Goal: Task Accomplishment & Management: Complete application form

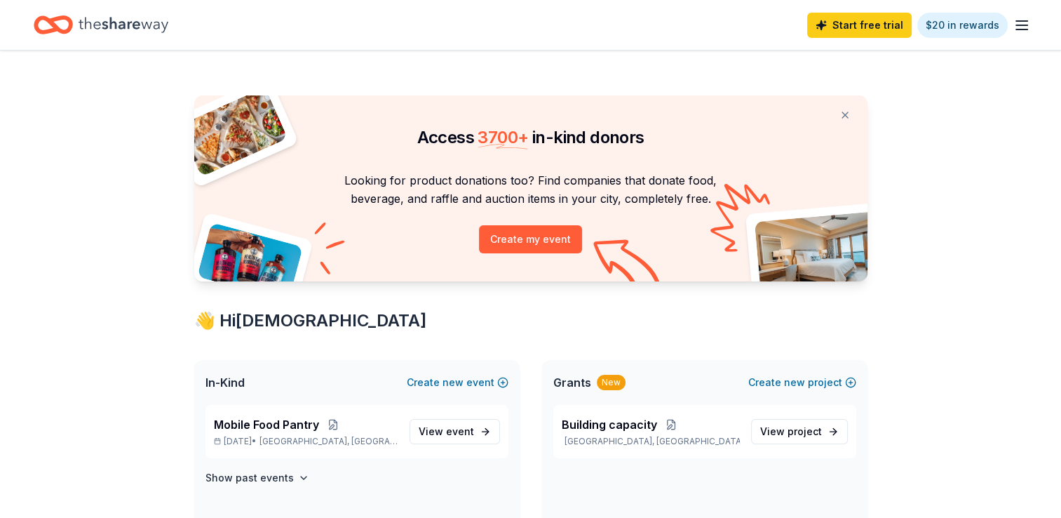
click at [1023, 22] on icon "button" at bounding box center [1021, 25] width 17 height 17
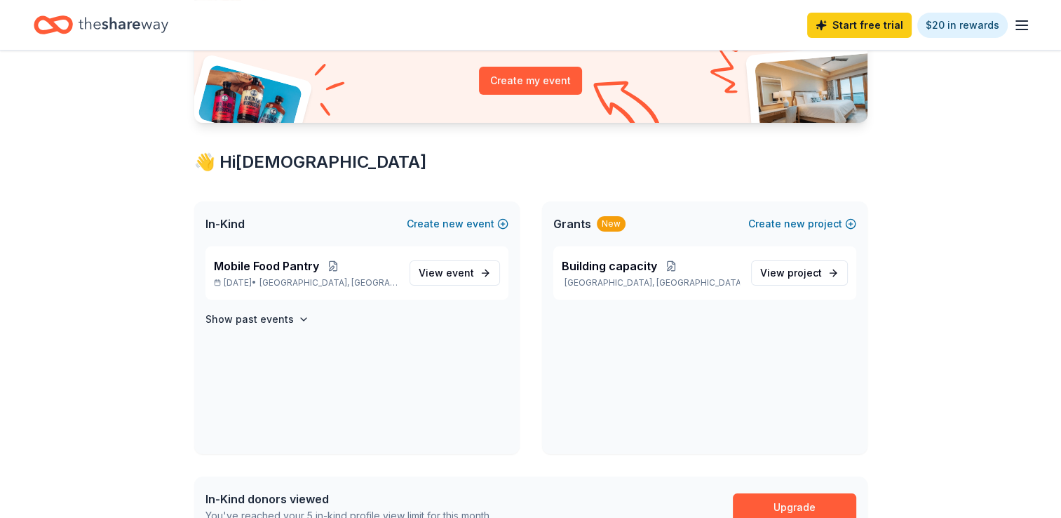
scroll to position [177, 0]
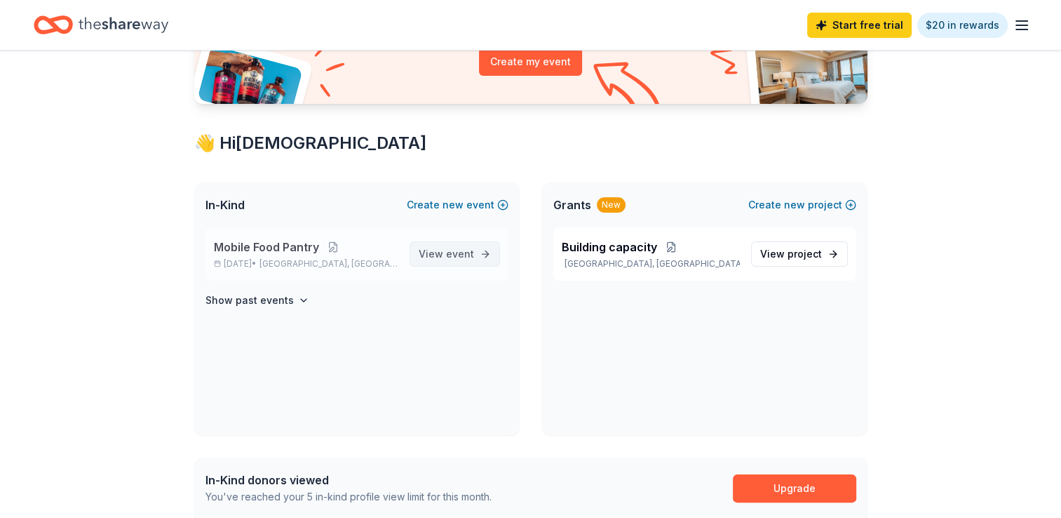
click at [458, 251] on span "event" at bounding box center [460, 254] width 28 height 12
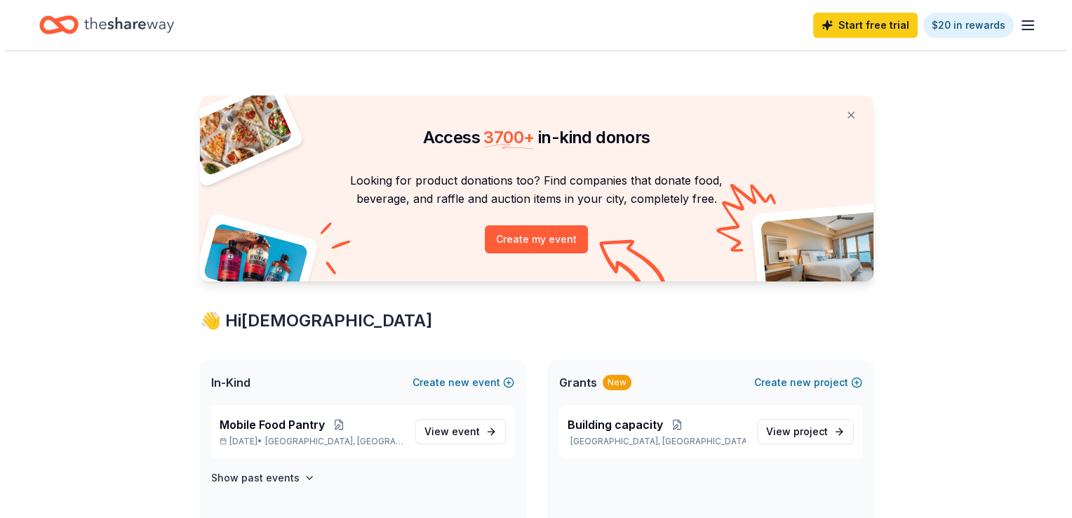
scroll to position [177, 0]
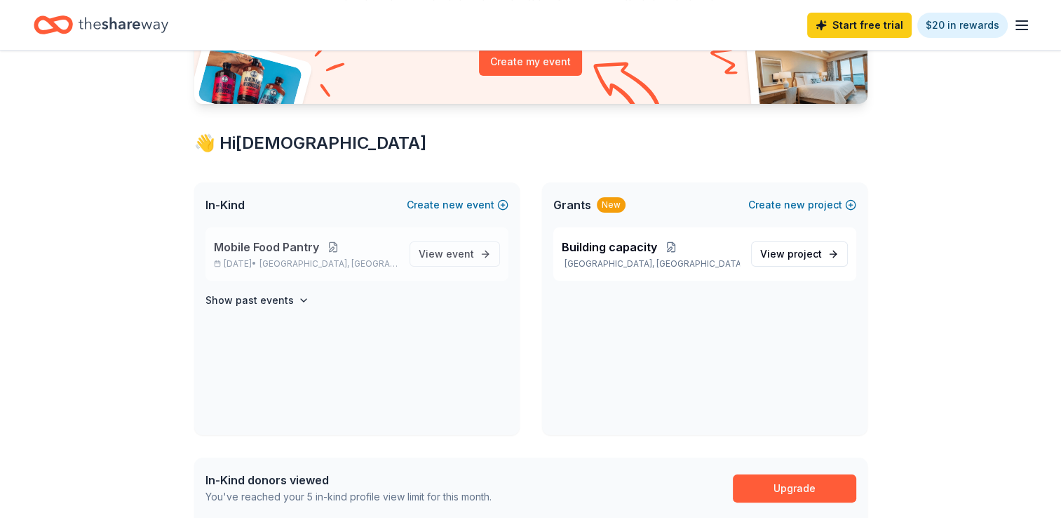
click at [331, 242] on button at bounding box center [333, 246] width 28 height 11
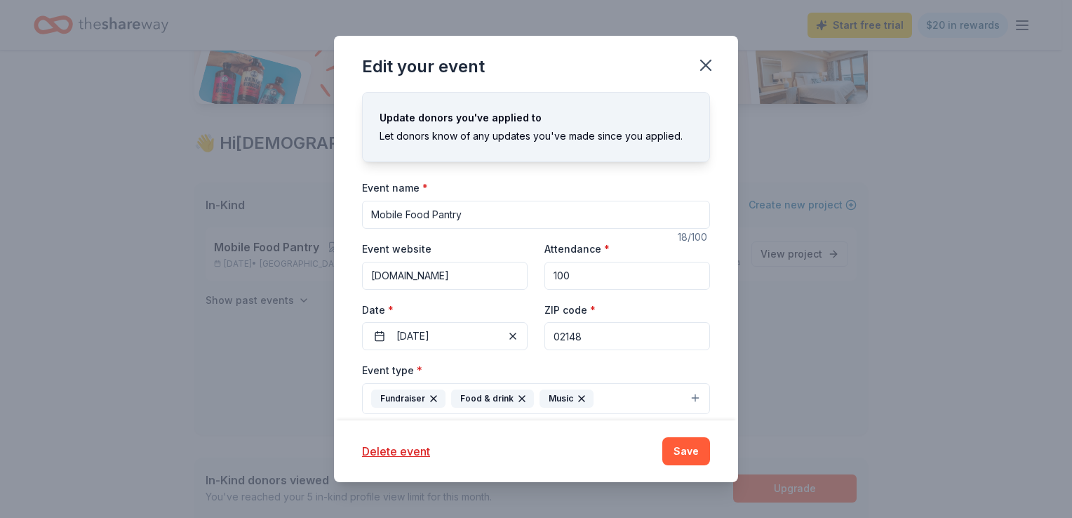
click at [473, 215] on input "Mobile Food Pantry" at bounding box center [536, 215] width 348 height 28
type input "M"
type input "[DATE] Turkey Giver away"
click at [511, 331] on span "button" at bounding box center [512, 336] width 17 height 17
click at [461, 332] on button "Pick a date" at bounding box center [445, 336] width 166 height 28
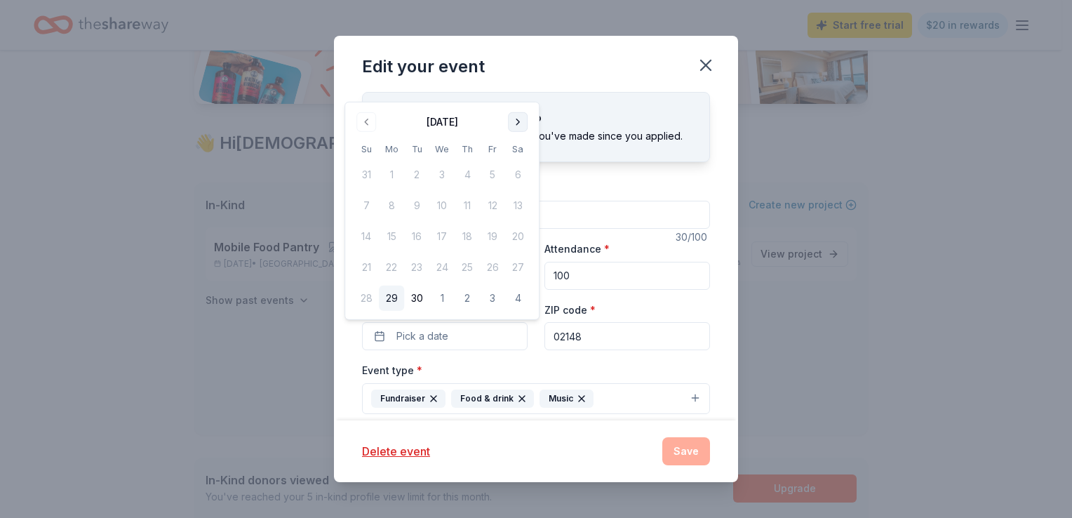
click at [515, 121] on button "Go to next month" at bounding box center [518, 122] width 20 height 20
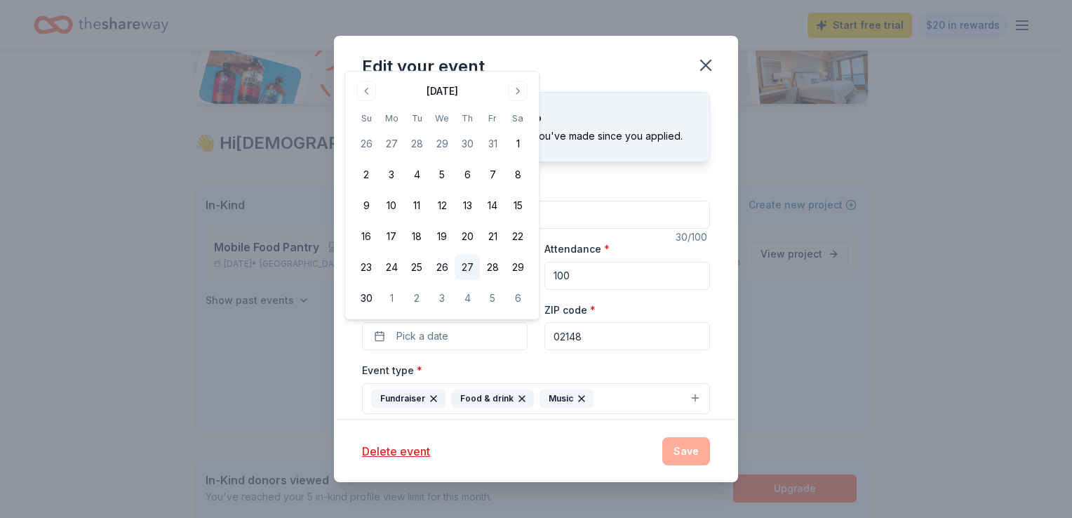
click at [469, 263] on button "27" at bounding box center [466, 267] width 25 height 25
click at [777, 391] on div "Edit your event Update donors you've applied to Let donors know of any updates …" at bounding box center [536, 259] width 1072 height 518
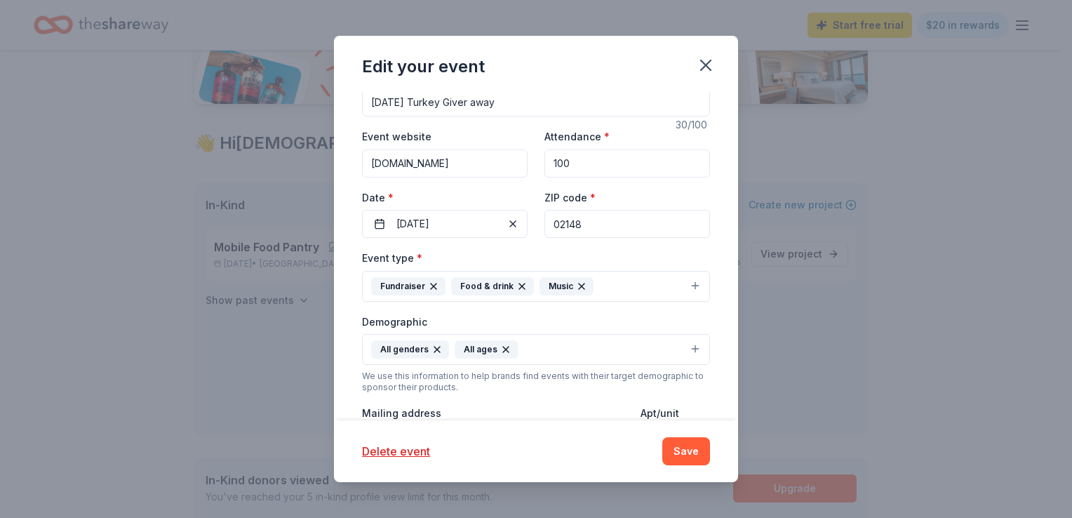
scroll to position [140, 0]
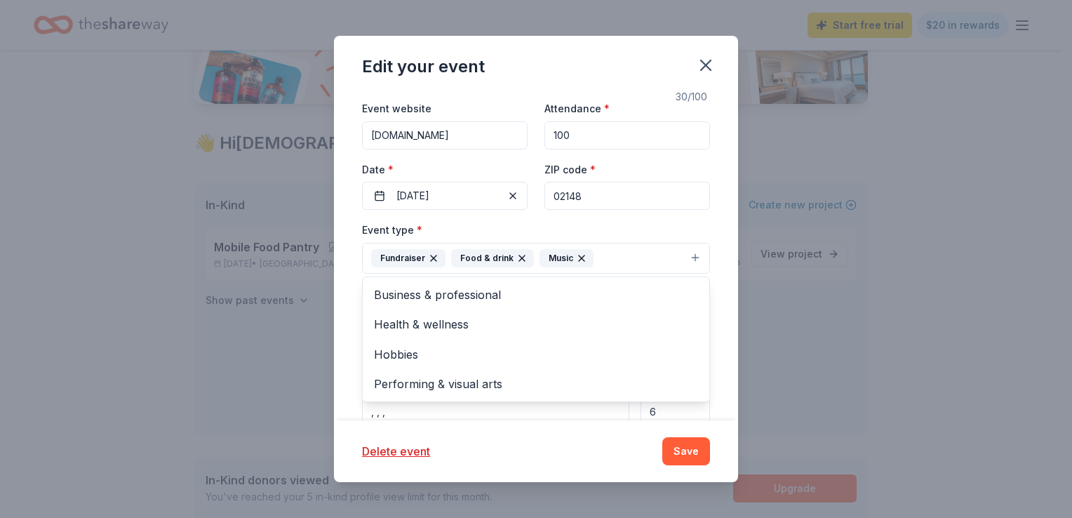
click at [433, 256] on icon "button" at bounding box center [434, 258] width 6 height 6
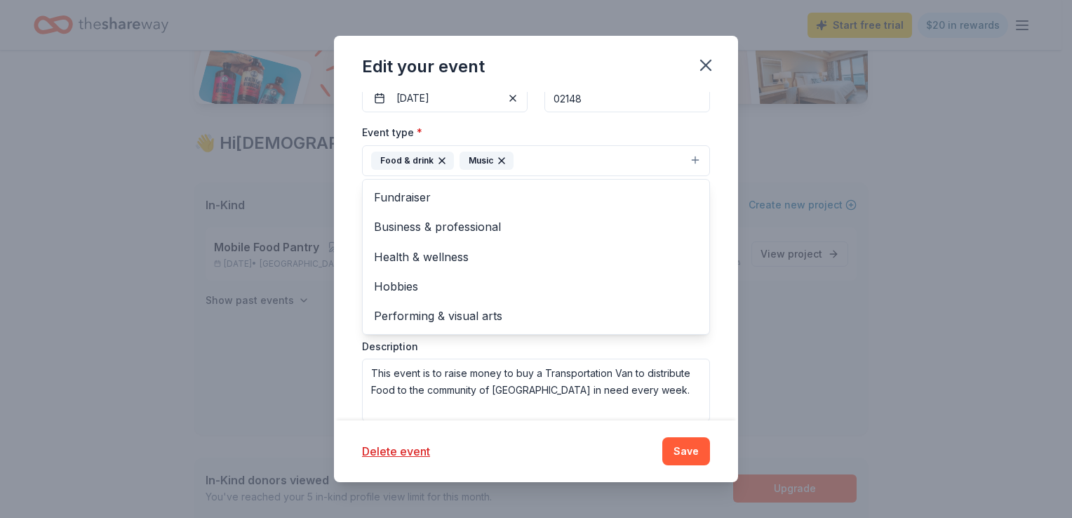
scroll to position [224, 0]
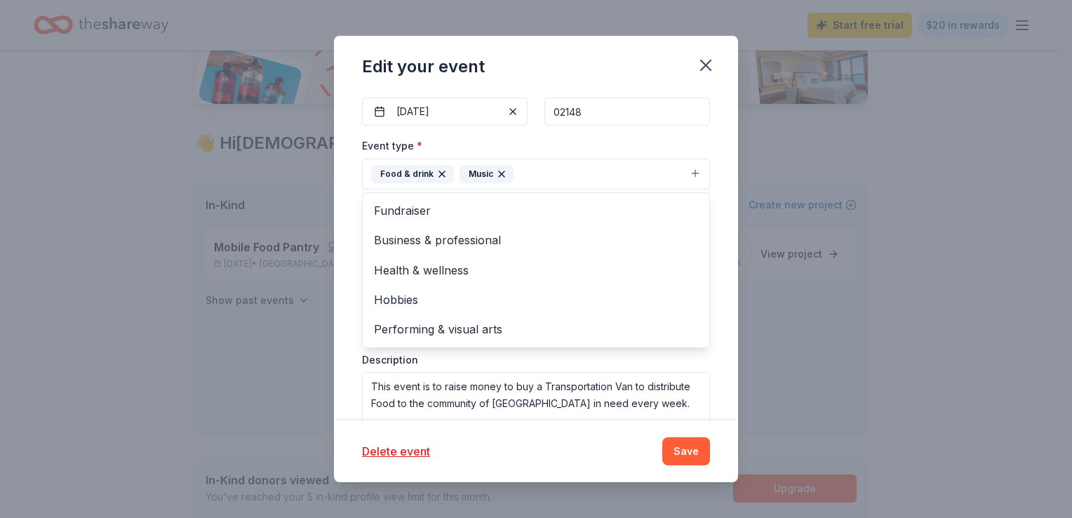
click at [713, 387] on div "Update donors you've applied to Let donors know of any updates you've made sinc…" at bounding box center [536, 256] width 404 height 328
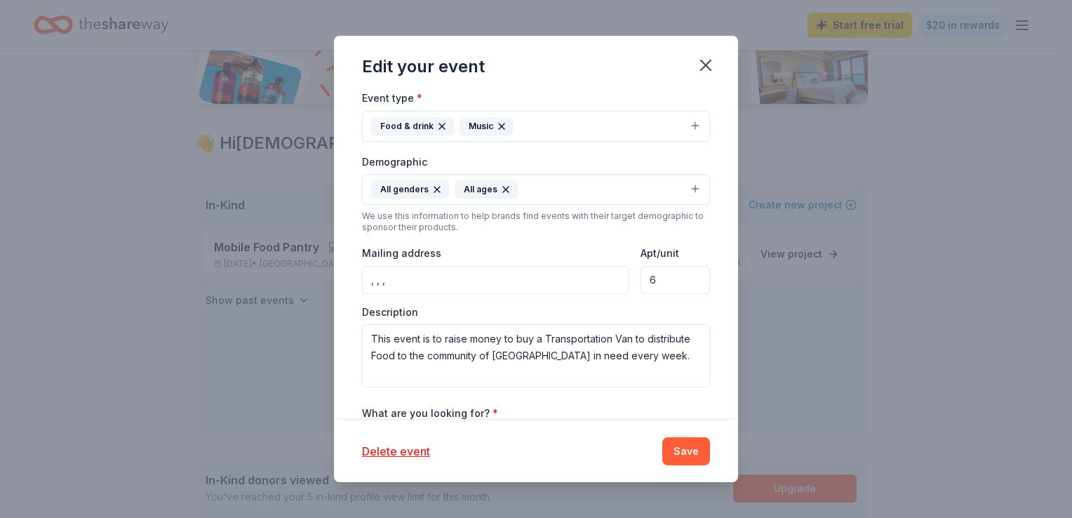
scroll to position [281, 0]
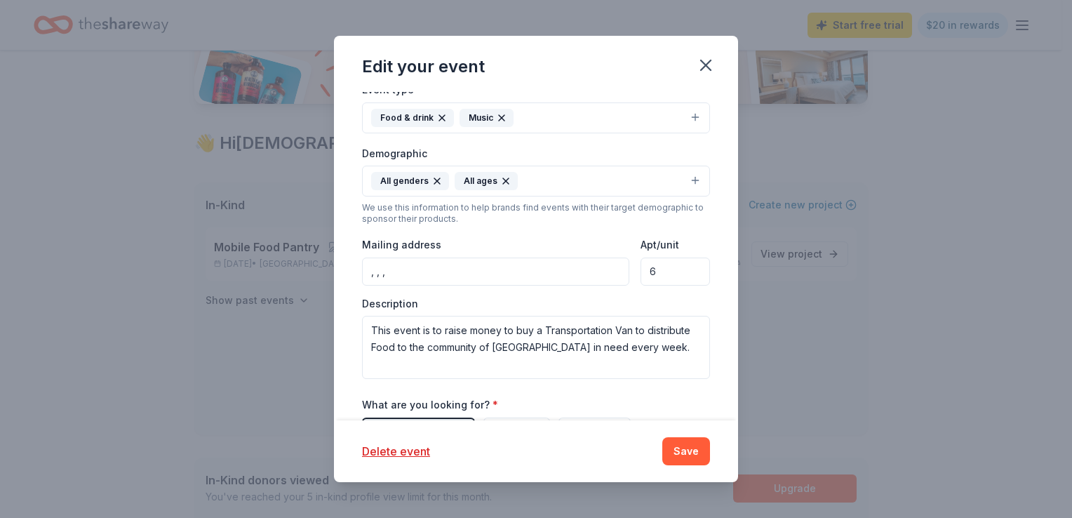
click at [508, 270] on input ", , ," at bounding box center [495, 271] width 267 height 28
type input "[STREET_ADDRESS]"
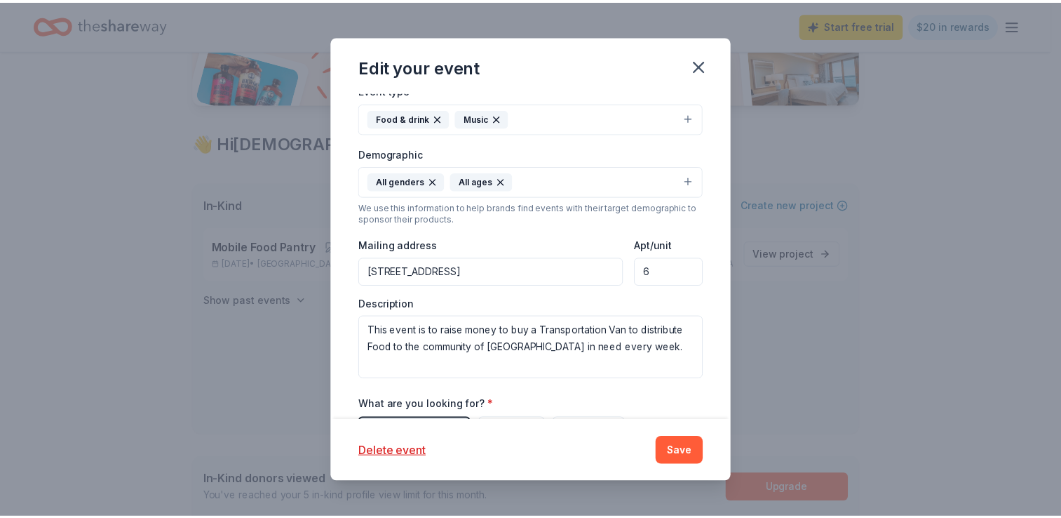
scroll to position [482, 0]
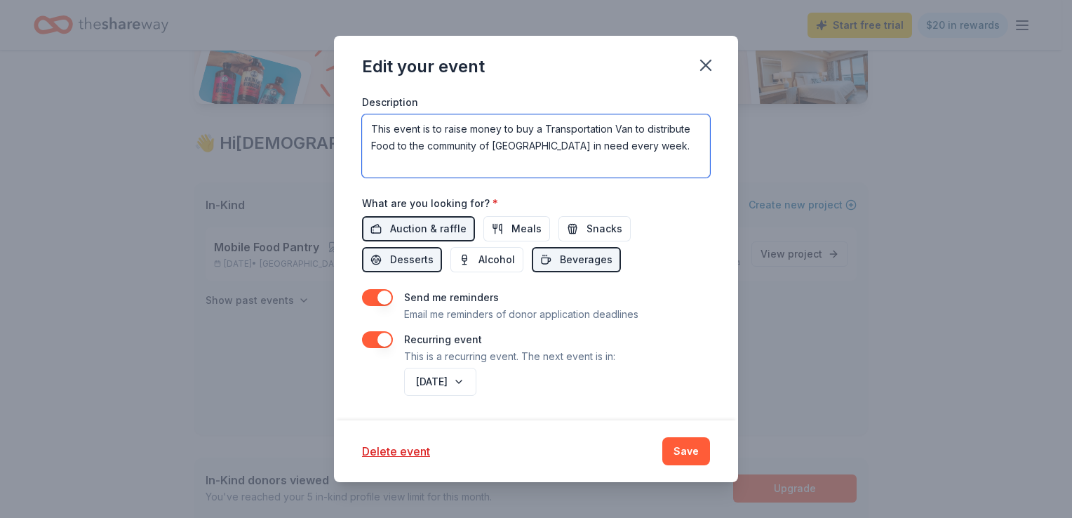
click at [675, 144] on textarea "This event is to raise money to buy a Transportation Van to distribute Food to …" at bounding box center [536, 145] width 348 height 63
type textarea "This event is to give away turkey to the Neiborhood for [DATE] season to help f…"
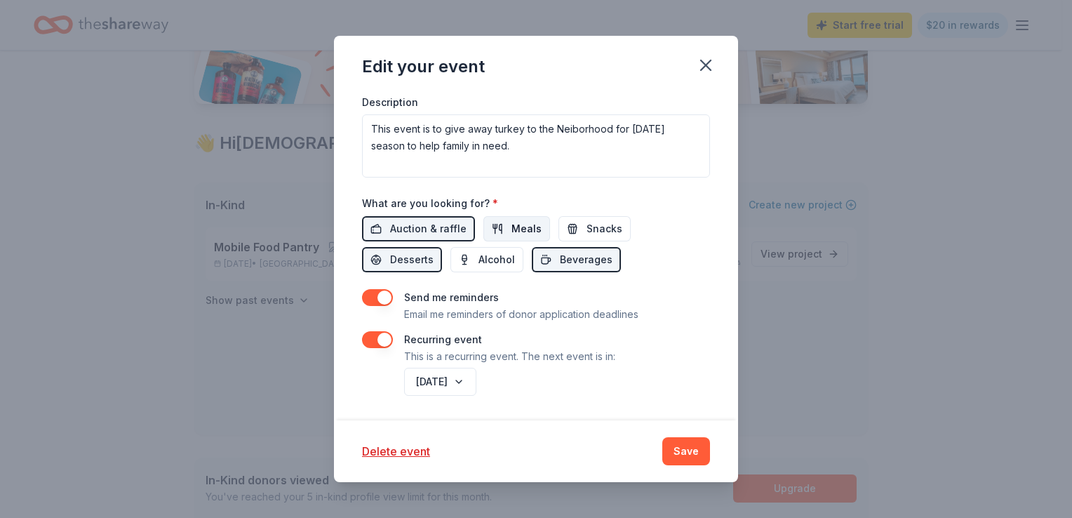
click at [521, 227] on span "Meals" at bounding box center [526, 228] width 30 height 17
click at [592, 226] on span "Snacks" at bounding box center [604, 228] width 36 height 17
click at [476, 378] on button "[DATE]" at bounding box center [440, 381] width 72 height 28
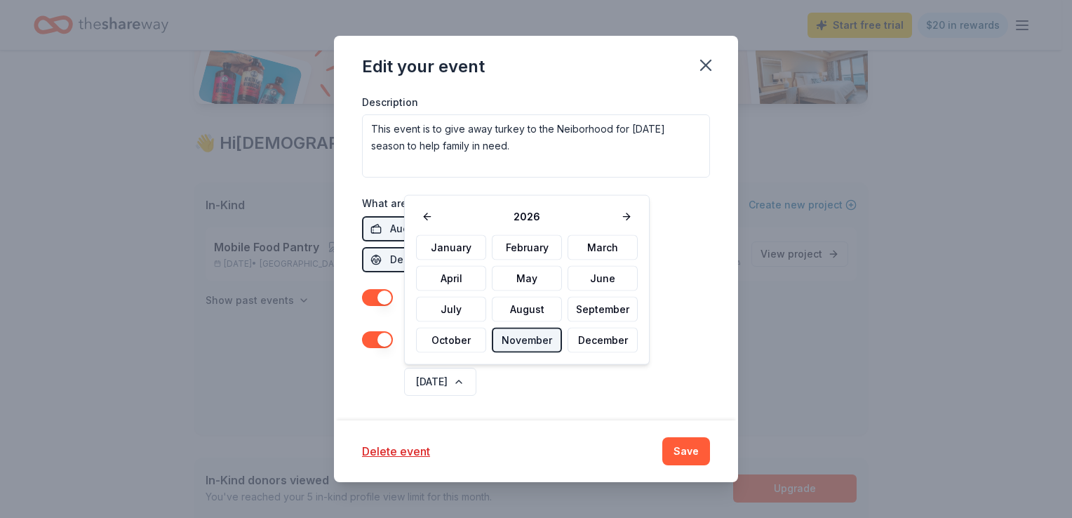
click at [530, 332] on button "November" at bounding box center [527, 340] width 70 height 25
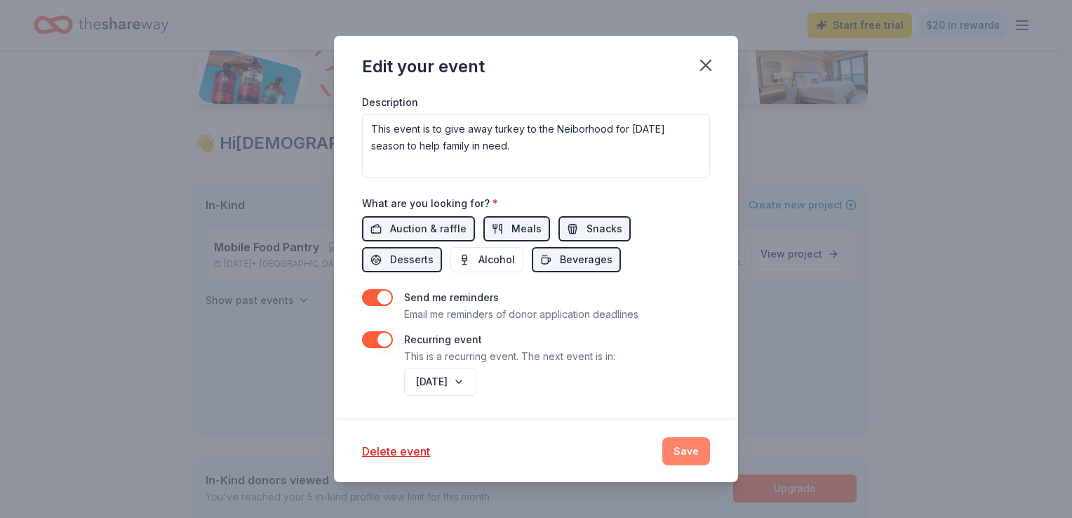
click at [687, 449] on button "Save" at bounding box center [686, 451] width 48 height 28
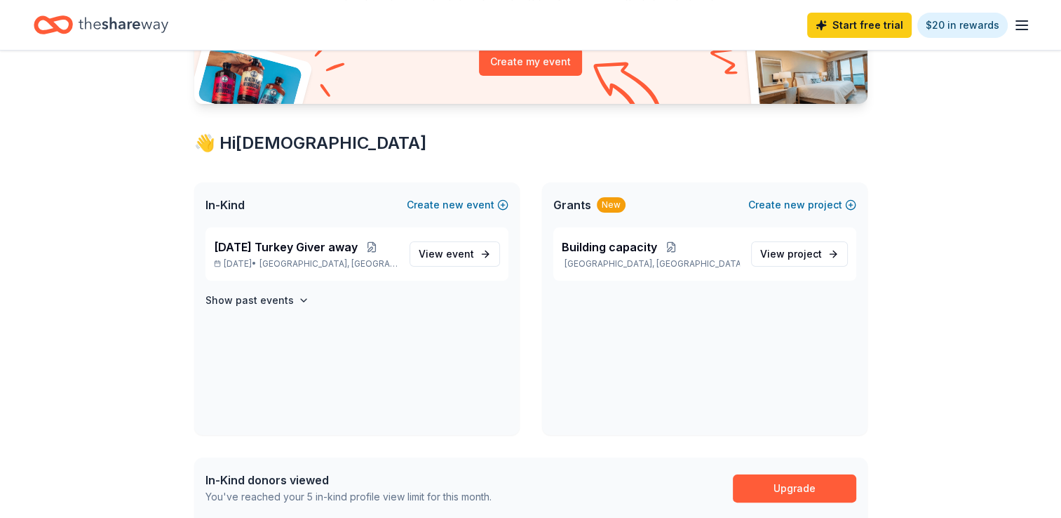
click at [1019, 27] on icon "button" at bounding box center [1021, 25] width 17 height 17
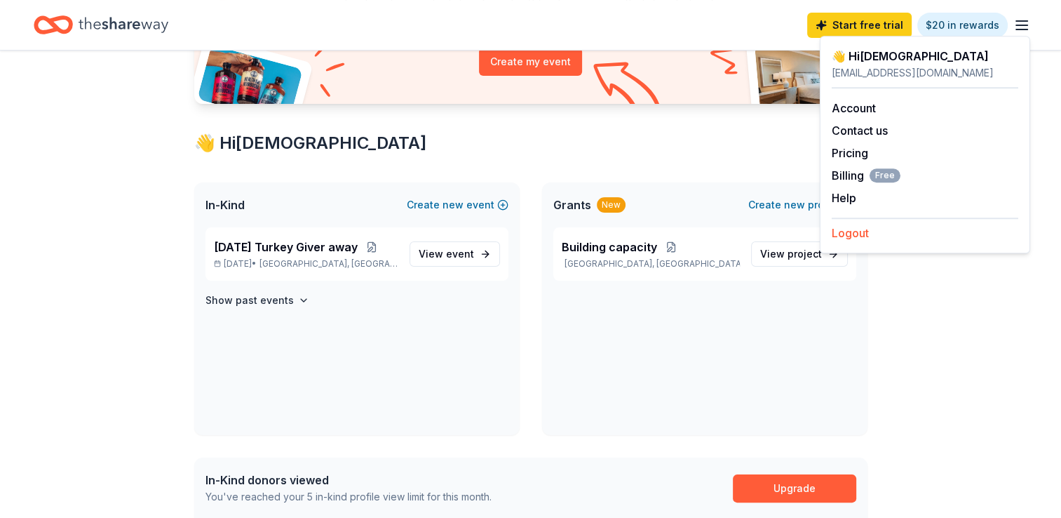
click at [856, 231] on button "Logout" at bounding box center [850, 232] width 37 height 17
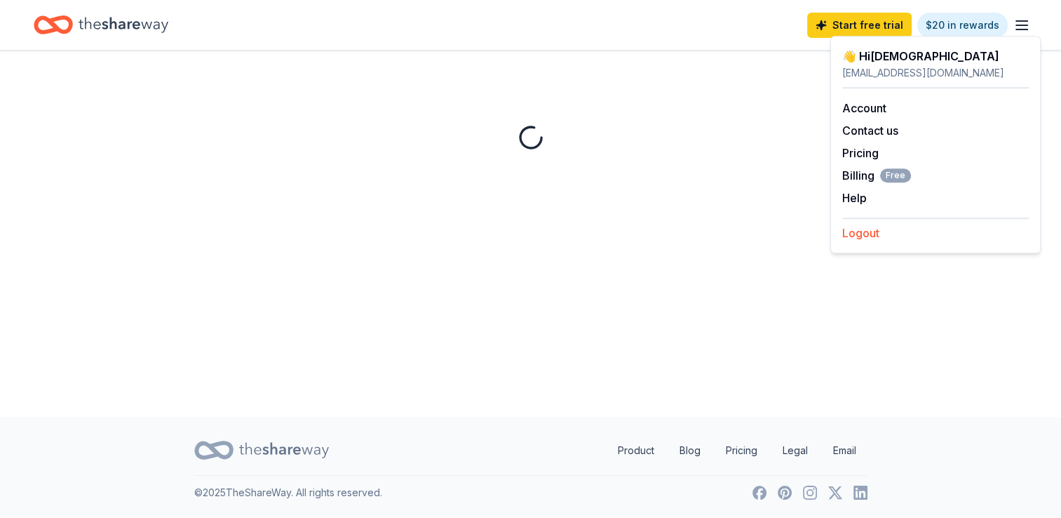
scroll to position [0, 0]
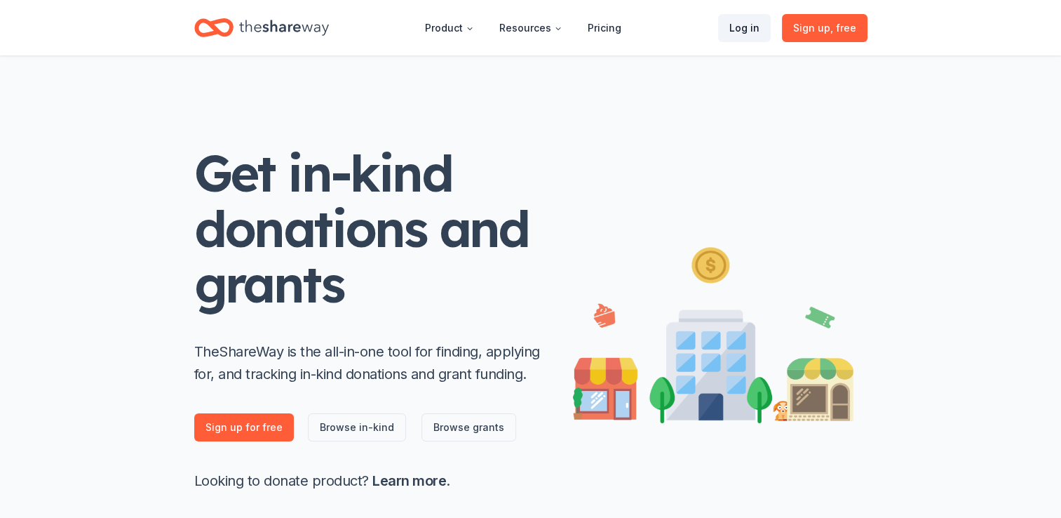
click at [749, 26] on link "Log in" at bounding box center [744, 28] width 53 height 28
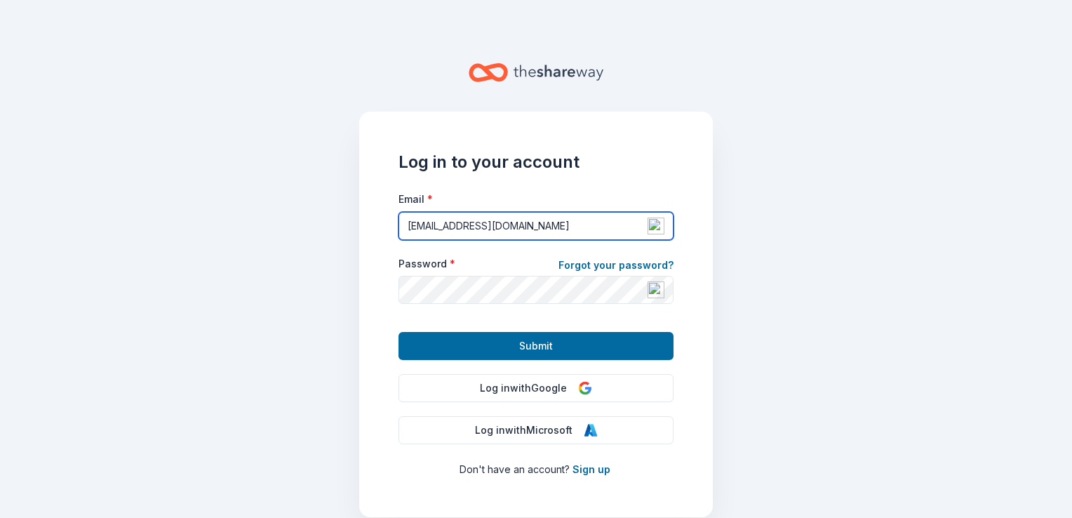
click at [612, 223] on input "[EMAIL_ADDRESS][DOMAIN_NAME]" at bounding box center [535, 226] width 275 height 28
type input "[EMAIL_ADDRESS][DOMAIN_NAME]"
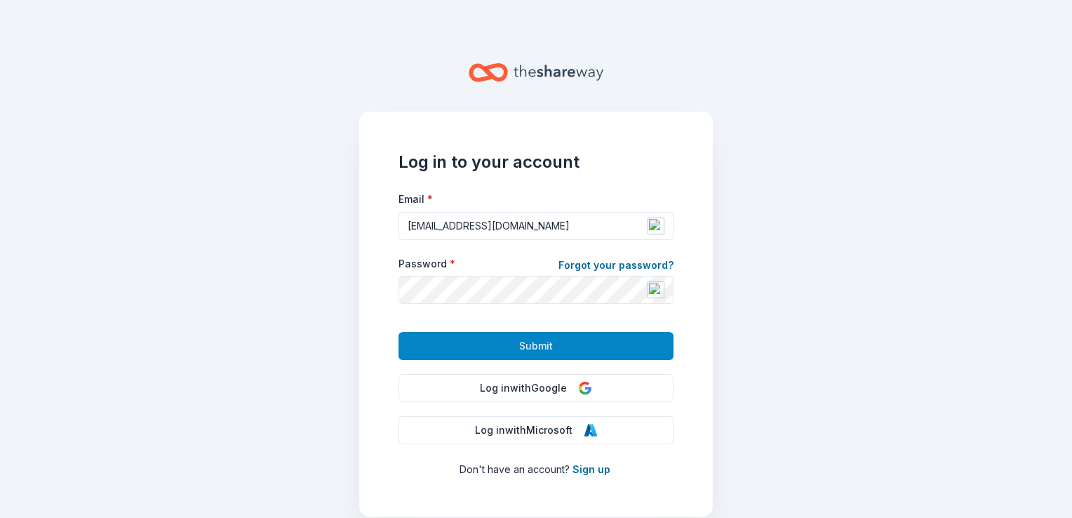
click at [530, 349] on span "Submit" at bounding box center [536, 345] width 34 height 17
